Goal: Task Accomplishment & Management: Use online tool/utility

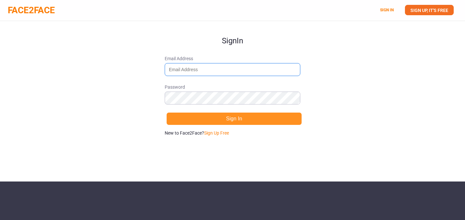
type input "rketharaju@gainsight.com"
click at [232, 117] on button "Sign In" at bounding box center [234, 118] width 136 height 13
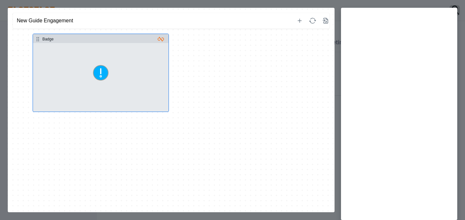
click at [132, 74] on button "Select step" at bounding box center [101, 77] width 136 height 69
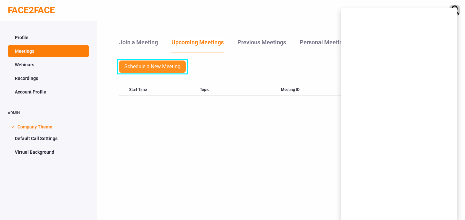
click at [153, 64] on link "Schedule a New Meeting" at bounding box center [152, 66] width 67 height 13
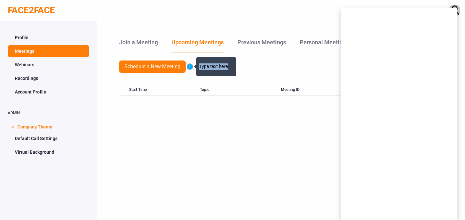
drag, startPoint x: 229, startPoint y: 67, endPoint x: 199, endPoint y: 66, distance: 29.7
click at [199, 66] on p "Type text here" at bounding box center [216, 66] width 34 height 6
click at [222, 154] on div "Join a Meeting Upcoming Meetings Previous Meetings Personal Meeting Room Meetin…" at bounding box center [281, 131] width 368 height 220
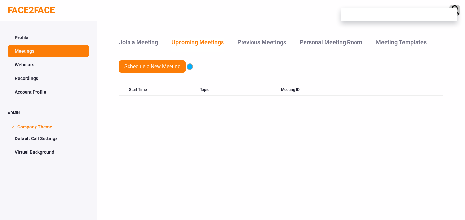
click at [190, 64] on icon "Please click here to schedule a new meeting." at bounding box center [189, 66] width 5 height 5
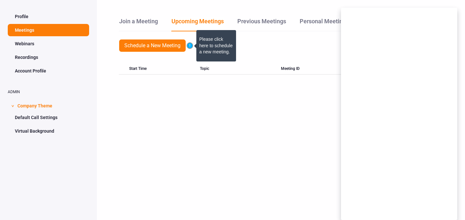
scroll to position [18, 0]
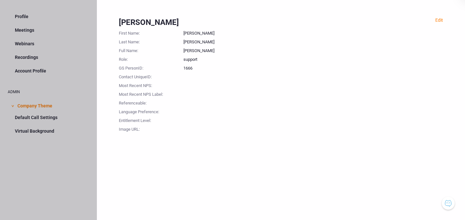
click at [449, 201] on button "Knowledge Center Bot, also known as KC Bot is an onboarding assistant that allo…" at bounding box center [448, 203] width 13 height 13
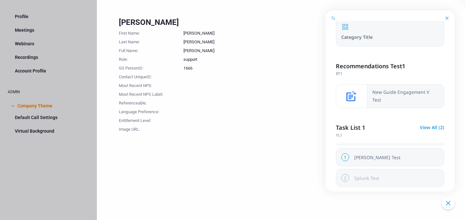
scroll to position [129, 0]
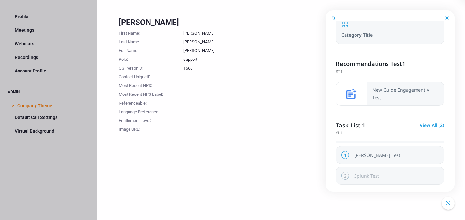
click at [392, 96] on span "New Guide Engagement V Test" at bounding box center [401, 94] width 57 height 14
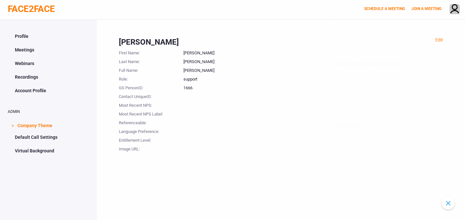
scroll to position [0, 0]
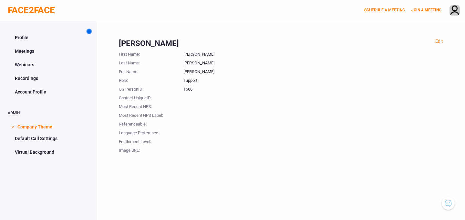
click at [449, 201] on button "Knowledge Center Bot, also known as KC Bot is an onboarding assistant that allo…" at bounding box center [448, 203] width 13 height 13
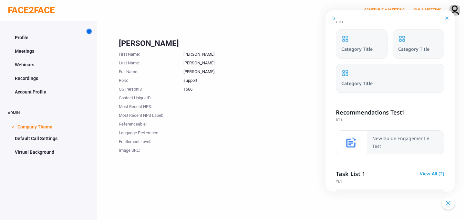
scroll to position [136, 0]
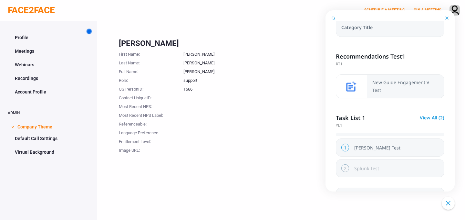
click at [399, 85] on span "New Guide Engagement V Test" at bounding box center [401, 86] width 57 height 14
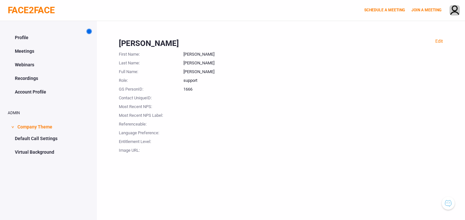
click at [89, 32] on span at bounding box center [89, 31] width 4 height 4
click at [448, 203] on button "Knowledge Center Bot, also known as KC Bot is an onboarding assistant that allo…" at bounding box center [448, 203] width 13 height 13
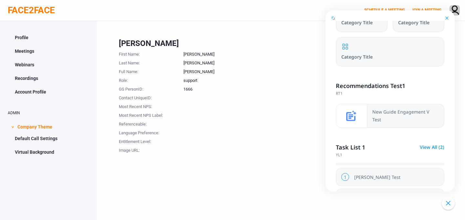
scroll to position [111, 0]
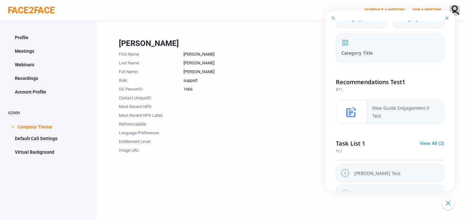
click at [390, 117] on button "New Guide Engagement V Test" at bounding box center [390, 112] width 109 height 24
click at [448, 18] on icon "Close Button" at bounding box center [447, 17] width 3 height 3
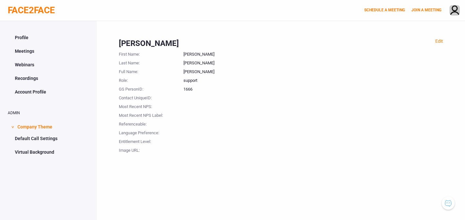
click at [451, 204] on button "Knowledge Center Bot, also known as KC Bot is an onboarding assistant that allo…" at bounding box center [448, 203] width 13 height 13
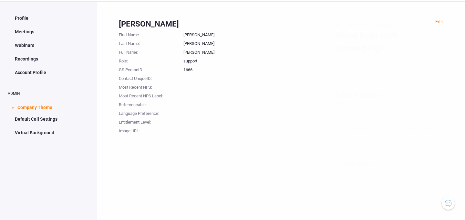
scroll to position [21, 0]
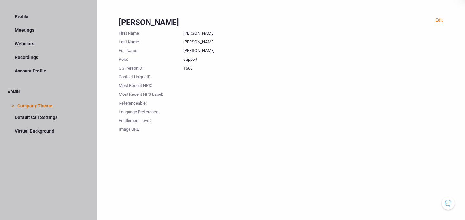
click at [450, 202] on button "Knowledge Center Bot, also known as KC Bot is an onboarding assistant that allo…" at bounding box center [448, 203] width 13 height 13
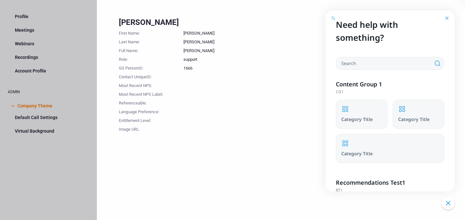
scroll to position [0, 0]
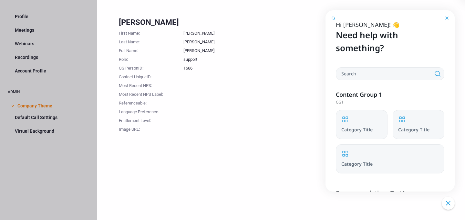
click at [447, 17] on icon "Close Button" at bounding box center [447, 17] width 3 height 3
